Goal: Transaction & Acquisition: Purchase product/service

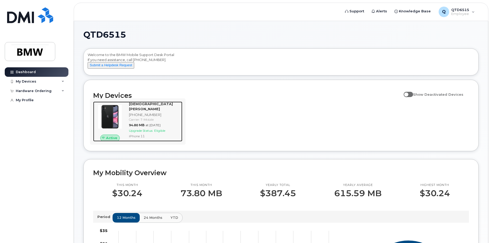
click at [138, 120] on div "Carrier: T-Mobile" at bounding box center [154, 119] width 51 height 4
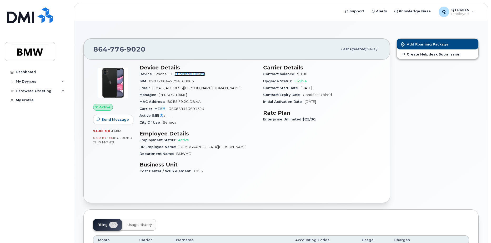
click at [194, 75] on link "+ Upgrade Device" at bounding box center [189, 74] width 31 height 4
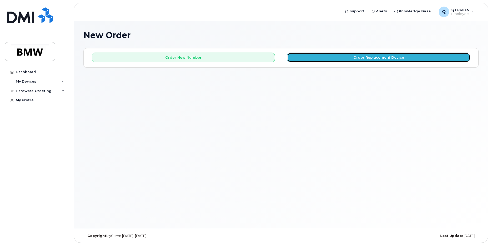
click at [382, 57] on button "Order Replacement Device" at bounding box center [378, 58] width 183 height 10
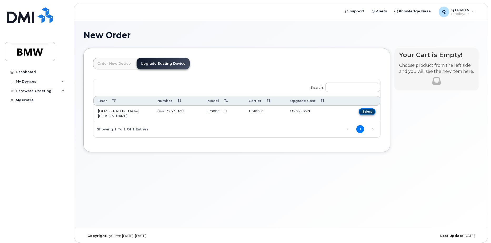
click at [370, 112] on button "Select" at bounding box center [367, 111] width 17 height 7
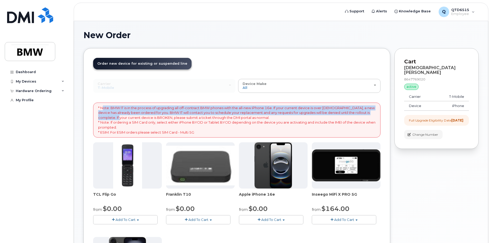
drag, startPoint x: 103, startPoint y: 109, endPoint x: 110, endPoint y: 117, distance: 10.4
click at [110, 117] on p "* Note: BMW IT is in the process of upgrading all off-contract BMW phones with …" at bounding box center [236, 119] width 277 height 29
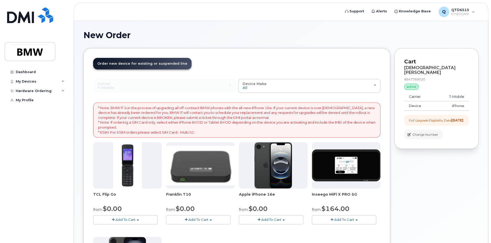
drag, startPoint x: 110, startPoint y: 117, endPoint x: 143, endPoint y: 120, distance: 33.3
click at [143, 120] on p "* Note: BMW IT is in the process of upgrading all off-contract BMW phones with …" at bounding box center [236, 119] width 277 height 29
click at [45, 88] on div "Hardware Ordering" at bounding box center [37, 90] width 64 height 9
click at [42, 91] on div "Hardware Ordering" at bounding box center [34, 91] width 36 height 4
click at [119, 109] on p "* Note: BMW IT is in the process of upgrading all off-contract BMW phones with …" at bounding box center [236, 119] width 277 height 29
